Goal: Task Accomplishment & Management: Use online tool/utility

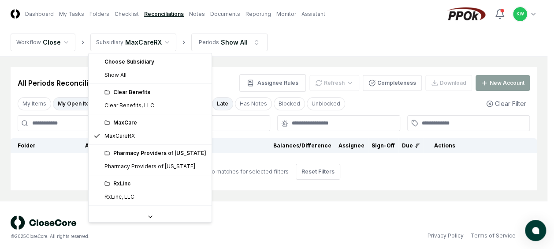
click at [162, 41] on html "CloseCore Dashboard My Tasks Folders Checklist Reconciliations Notes Documents …" at bounding box center [277, 127] width 554 height 254
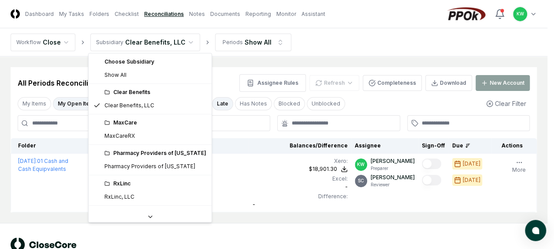
click at [187, 39] on html "CloseCore Dashboard My Tasks Folders Checklist Reconciliations Notes Documents …" at bounding box center [277, 138] width 554 height 276
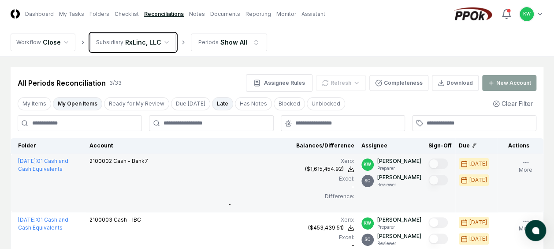
click at [225, 185] on html "CloseCore Dashboard My Tasks Folders Checklist Reconciliations Notes Documents …" at bounding box center [277, 196] width 554 height 393
click at [225, 185] on td "2100002 Cash - Bank7" at bounding box center [155, 182] width 139 height 59
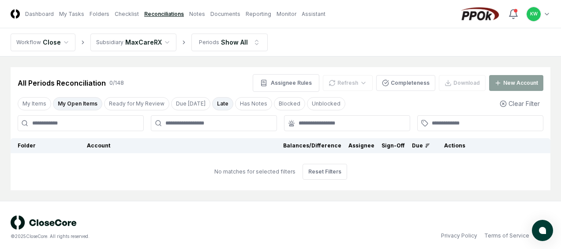
click at [162, 41] on html "CloseCore Dashboard My Tasks Folders Checklist Reconciliations Notes Documents …" at bounding box center [280, 127] width 561 height 254
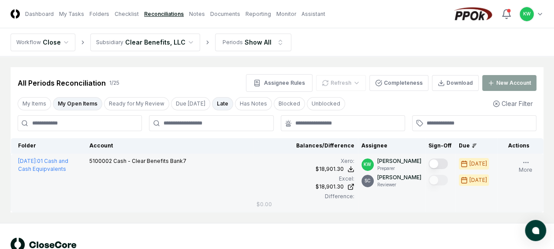
click at [442, 163] on button "Mark complete" at bounding box center [438, 163] width 19 height 11
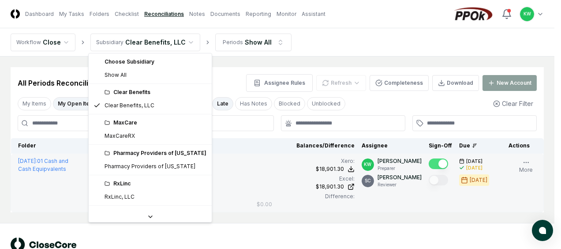
click at [183, 38] on html "CloseCore Dashboard My Tasks Folders Checklist Reconciliations Notes Documents …" at bounding box center [280, 138] width 561 height 276
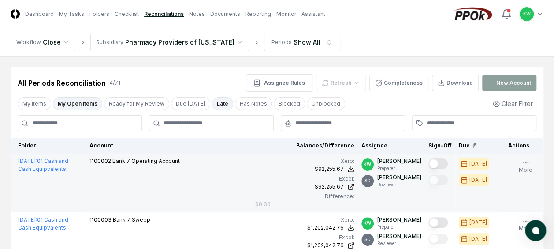
click at [445, 162] on button "Mark complete" at bounding box center [438, 163] width 19 height 11
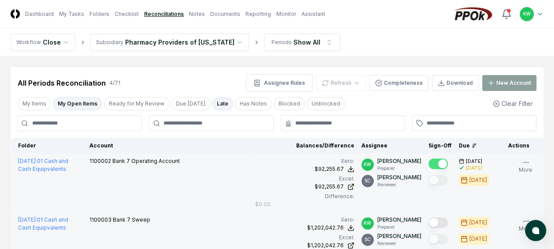
click at [443, 220] on button "Mark complete" at bounding box center [438, 222] width 19 height 11
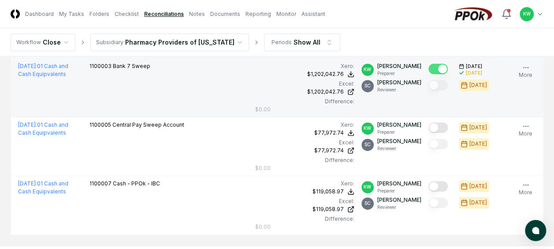
scroll to position [159, 0]
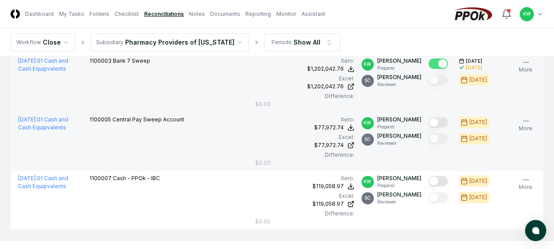
click at [443, 119] on button "Mark complete" at bounding box center [438, 122] width 19 height 11
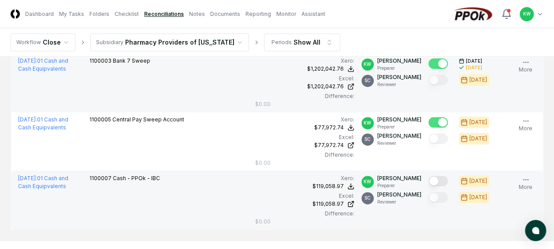
click at [443, 181] on button "Mark complete" at bounding box center [438, 181] width 19 height 11
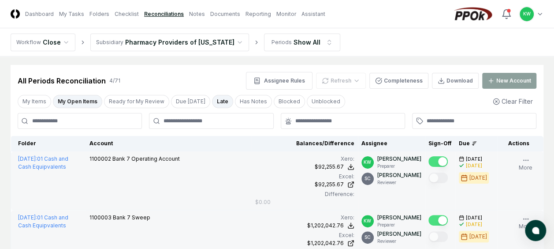
scroll to position [0, 0]
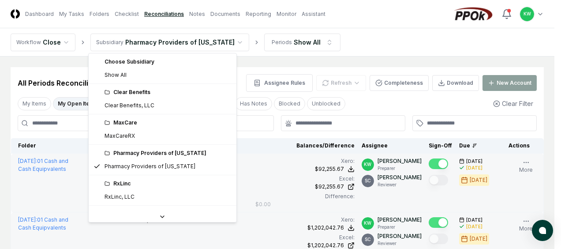
click at [223, 41] on html "CloseCore Dashboard My Tasks Folders Checklist Reconciliations Notes Documents …" at bounding box center [280, 226] width 561 height 452
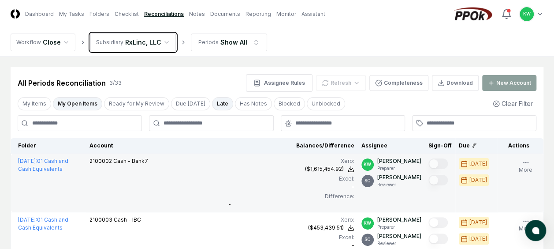
click at [255, 183] on html "CloseCore Dashboard My Tasks Folders Checklist Reconciliations Notes Documents …" at bounding box center [277, 196] width 554 height 393
click at [255, 183] on div "Excel: -" at bounding box center [291, 183] width 126 height 16
